Goal: Information Seeking & Learning: Learn about a topic

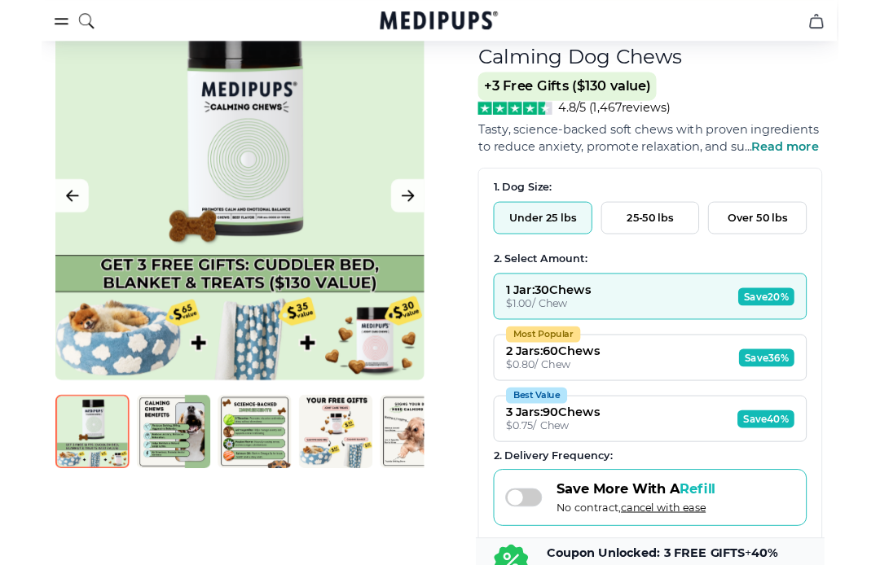
scroll to position [173, 1]
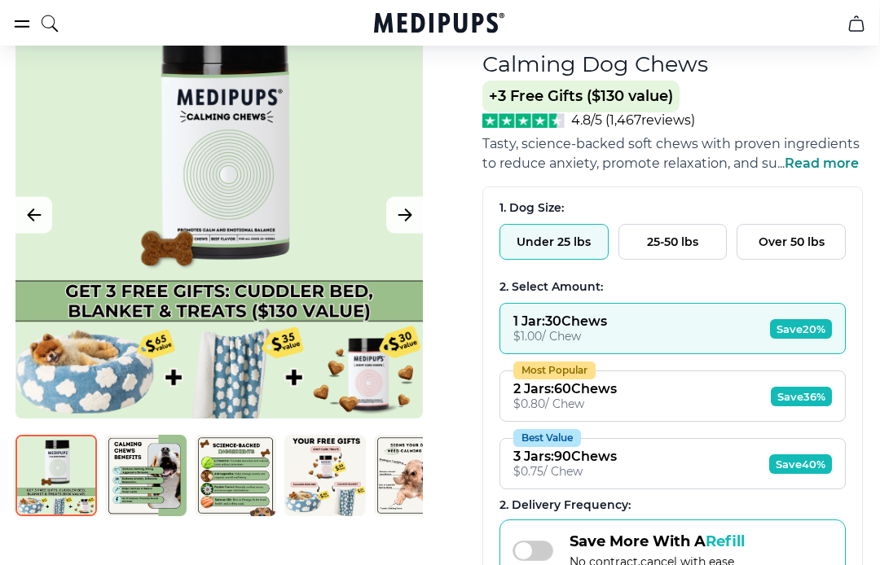
click at [622, 121] on span "4.8/5 ( 1,467 reviews)" at bounding box center [633, 119] width 124 height 15
click at [524, 123] on img at bounding box center [523, 120] width 82 height 15
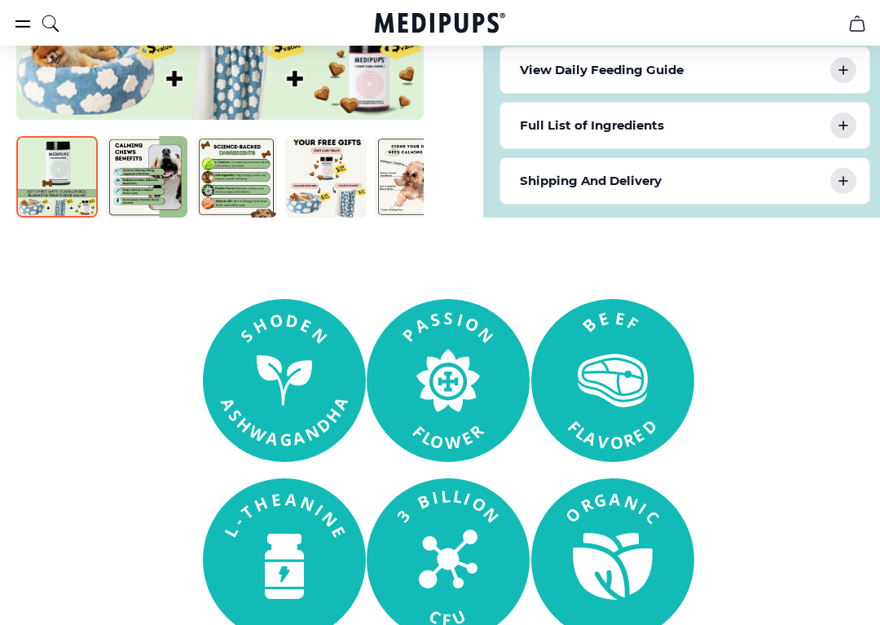
scroll to position [1031, 0]
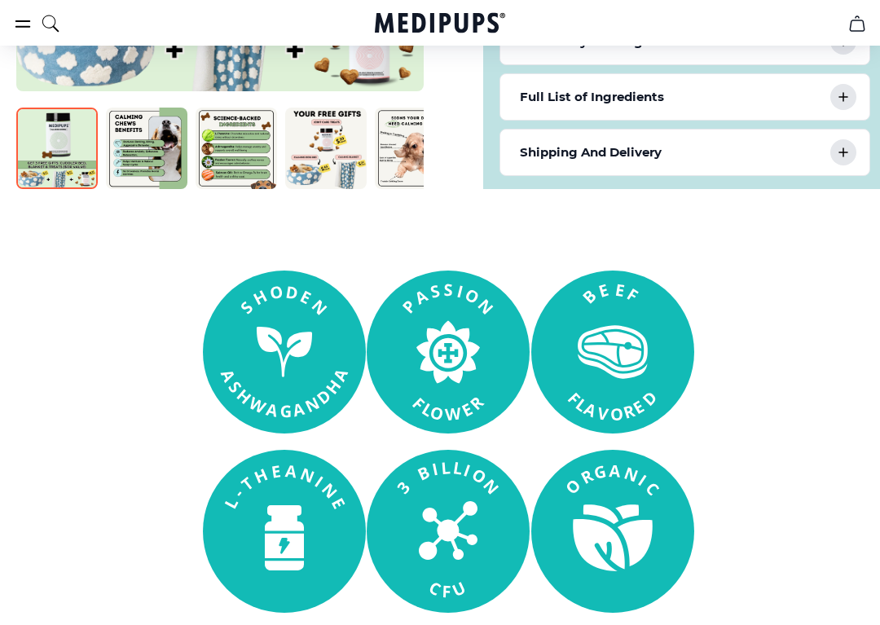
click at [222, 151] on img at bounding box center [236, 148] width 81 height 81
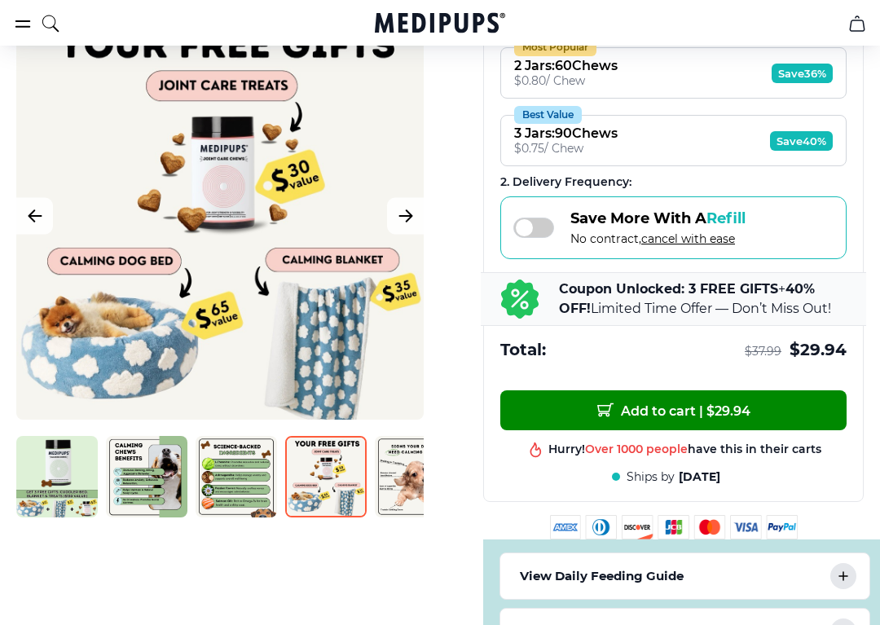
scroll to position [498, 0]
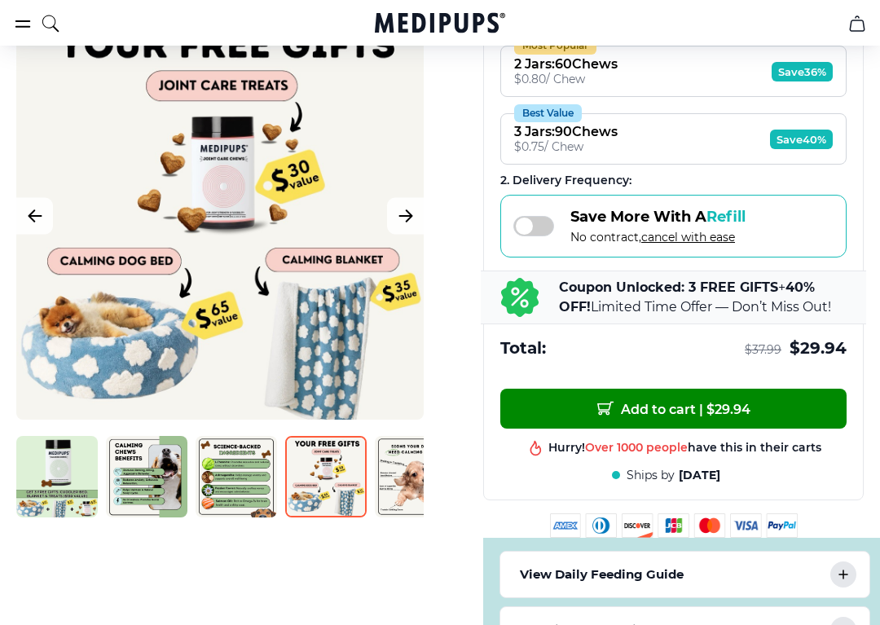
click at [396, 462] on img at bounding box center [415, 476] width 81 height 81
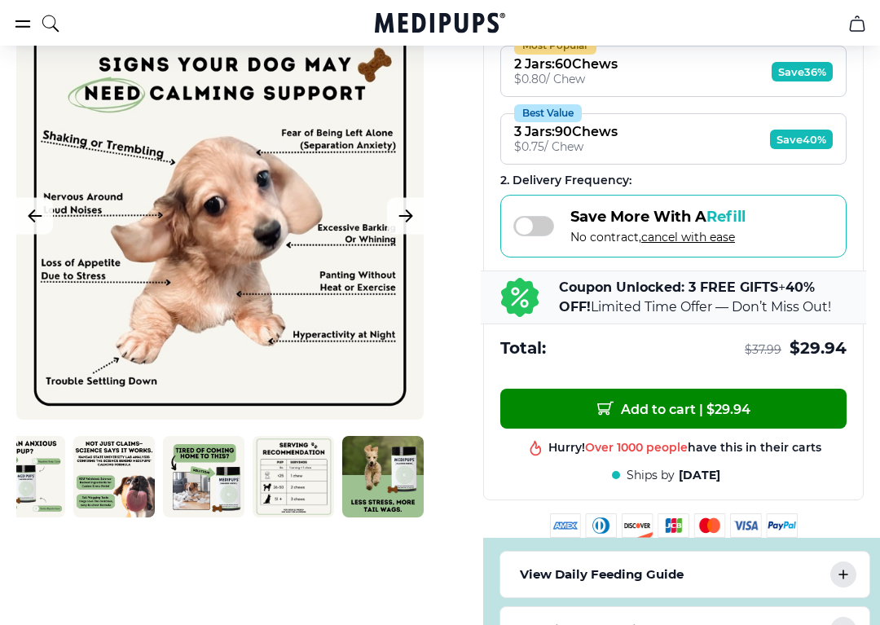
scroll to position [0, 481]
click at [288, 458] on img at bounding box center [293, 476] width 81 height 81
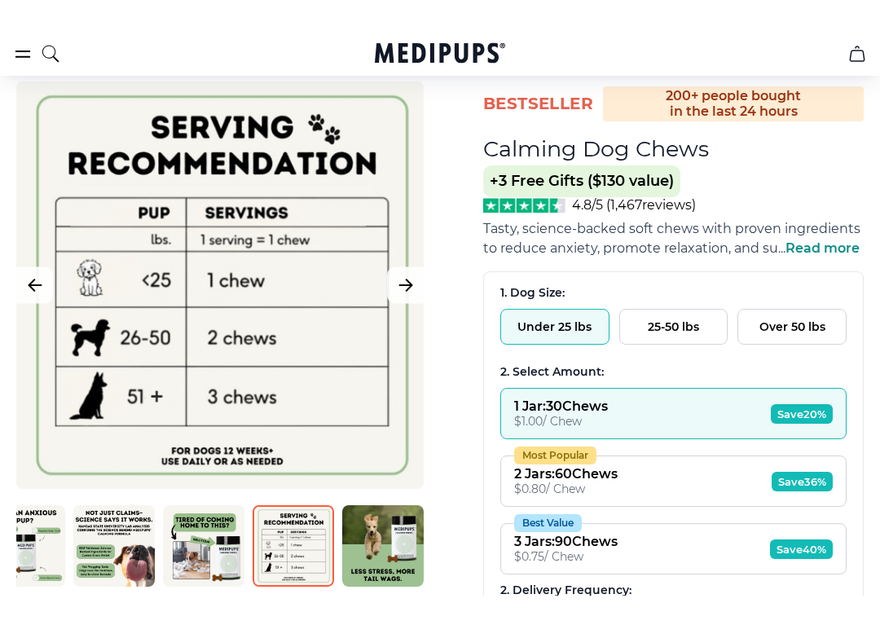
scroll to position [124, 0]
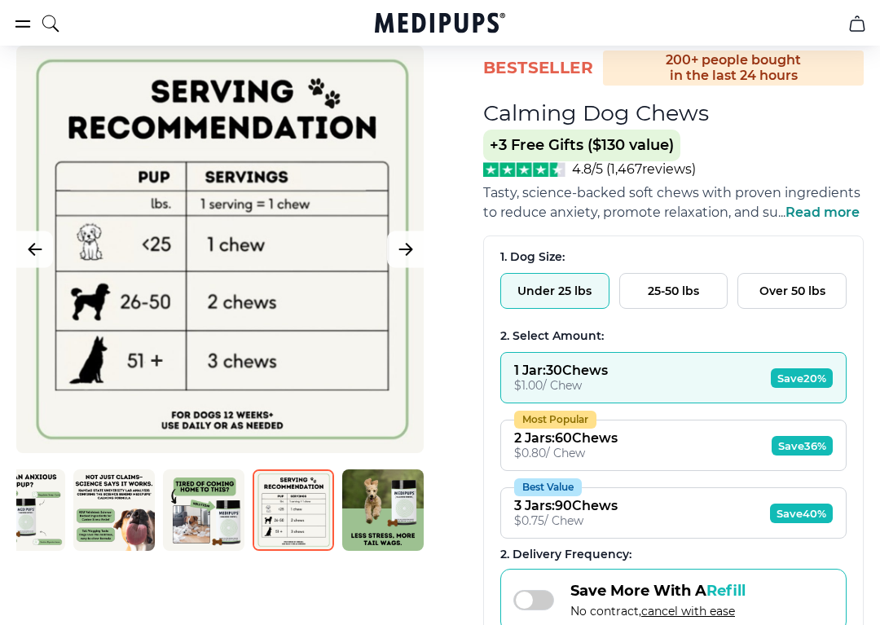
click at [531, 168] on img at bounding box center [524, 169] width 82 height 15
click at [518, 169] on img at bounding box center [524, 169] width 82 height 15
click at [626, 170] on span "4.8/5 ( 1,467 reviews)" at bounding box center [634, 168] width 124 height 15
click at [605, 172] on span "4.8/5 ( 1,467 reviews)" at bounding box center [634, 168] width 124 height 15
click at [517, 170] on img at bounding box center [524, 169] width 82 height 15
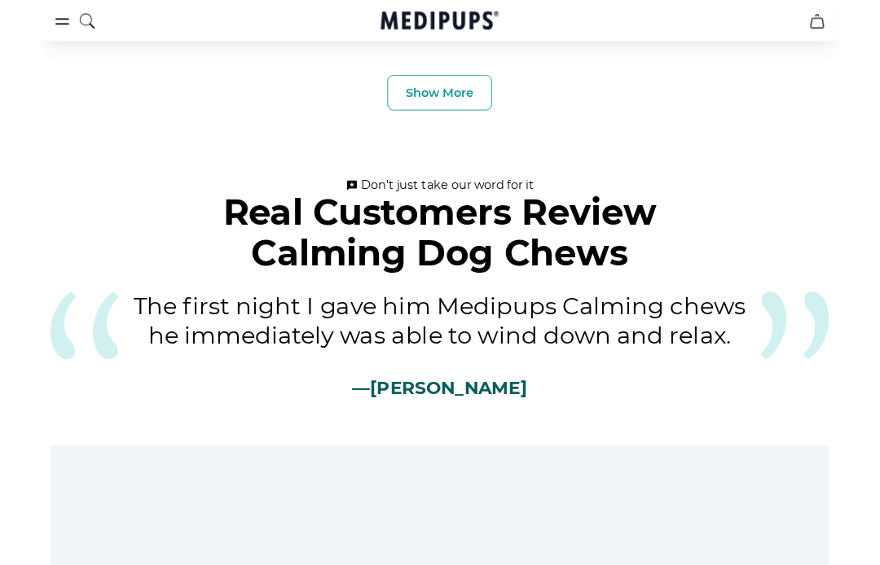
scroll to position [6134, 0]
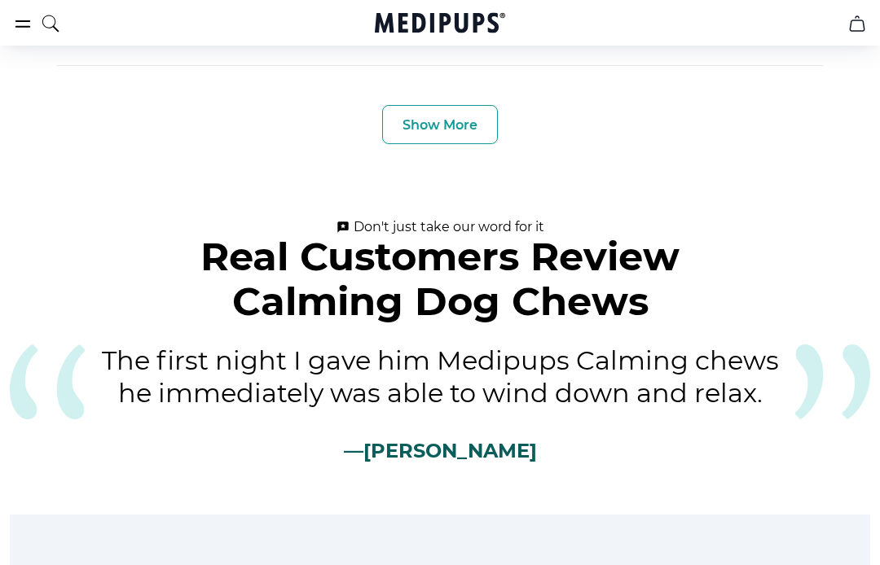
click at [438, 105] on button "Show More" at bounding box center [440, 124] width 116 height 39
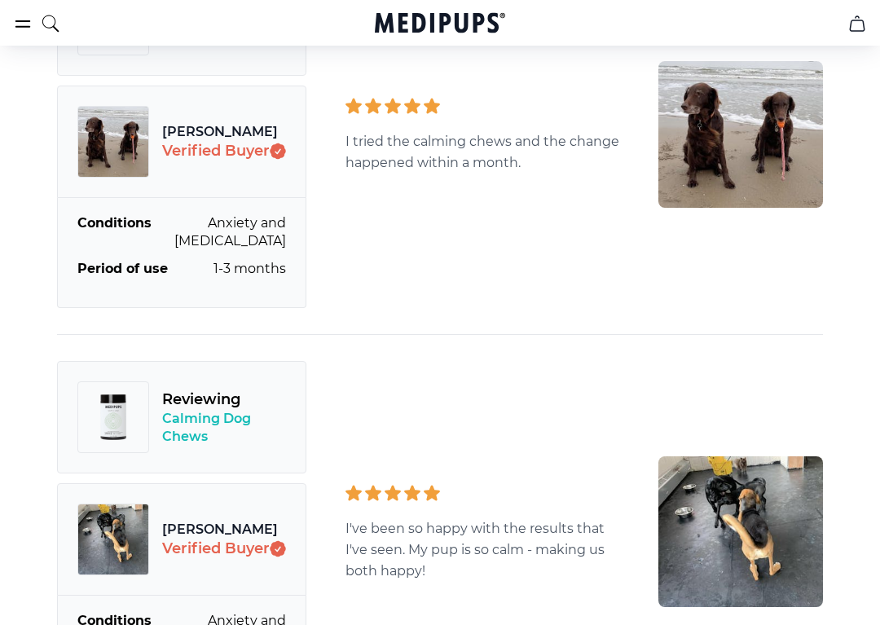
scroll to position [7853, 0]
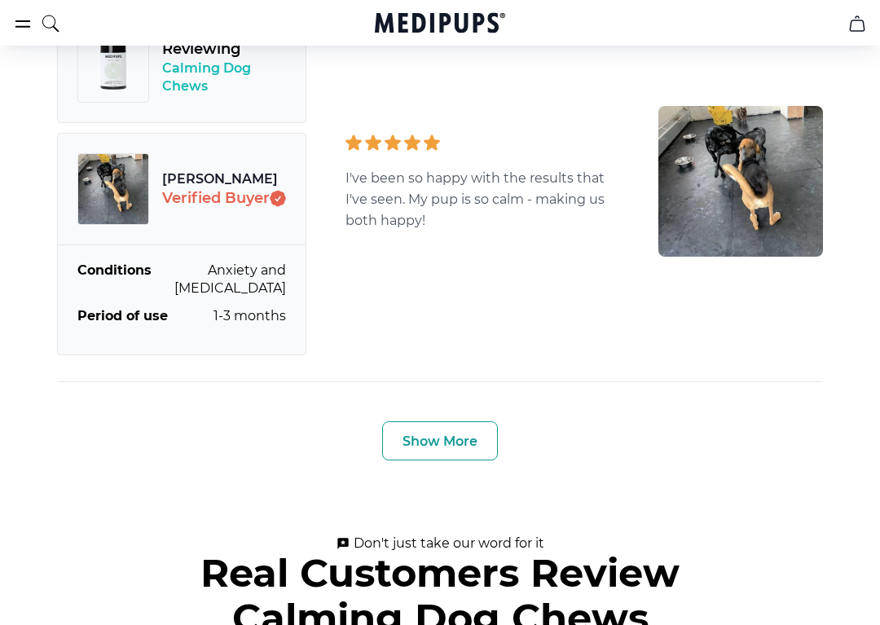
click at [428, 422] on button "Show More" at bounding box center [440, 441] width 116 height 39
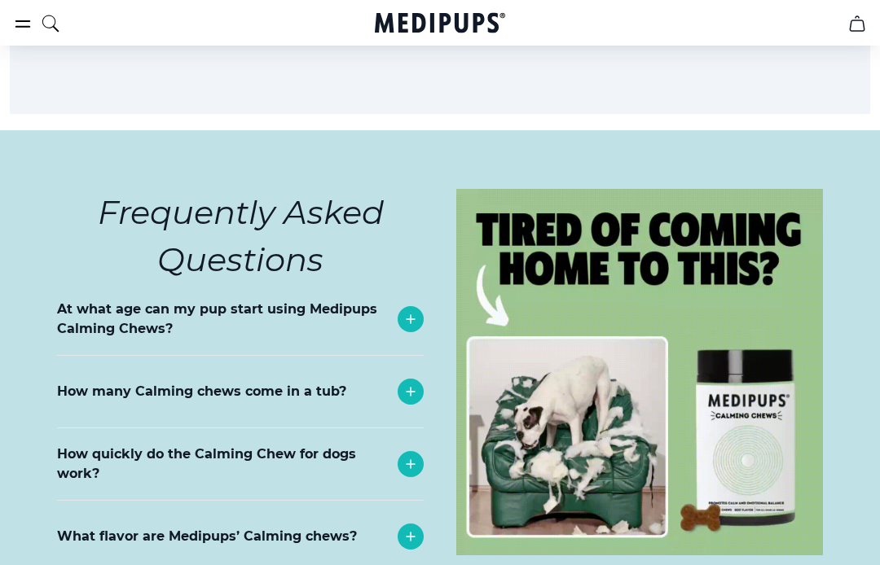
scroll to position [11758, 0]
